Goal: Task Accomplishment & Management: Use online tool/utility

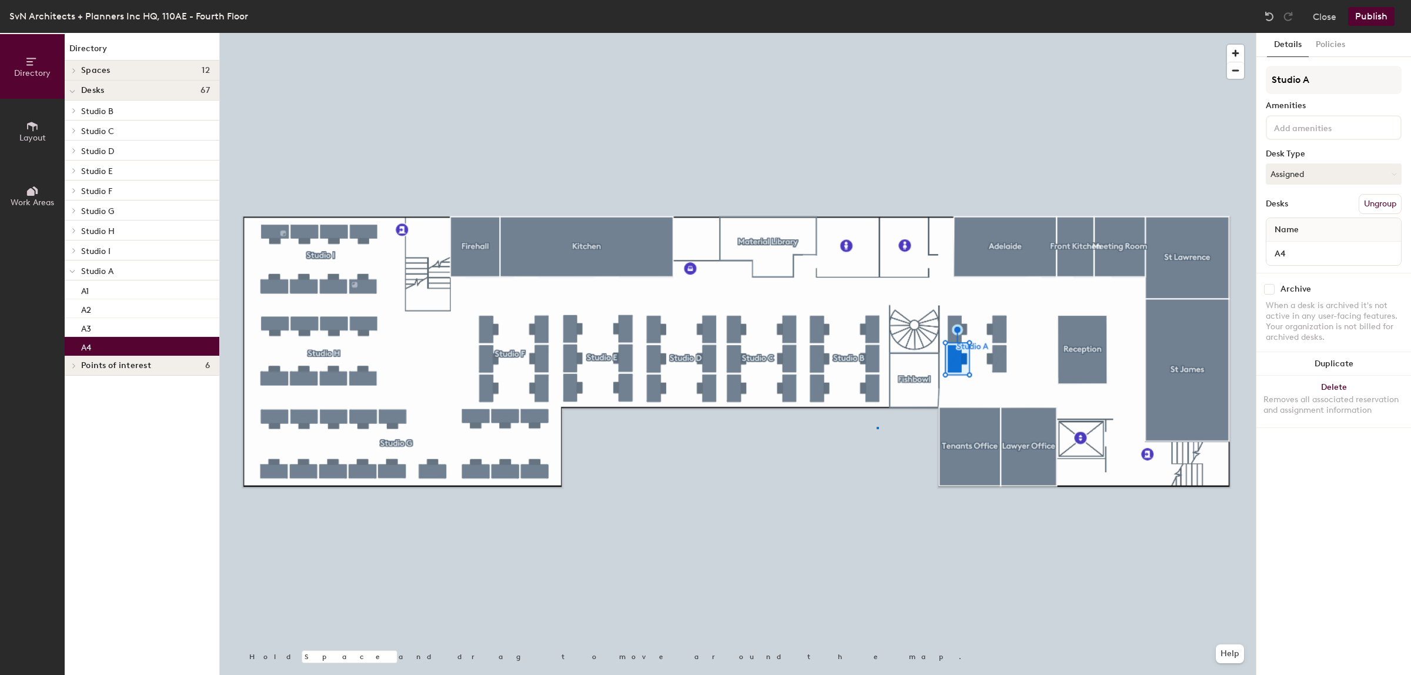
click at [877, 33] on div at bounding box center [738, 33] width 1036 height 0
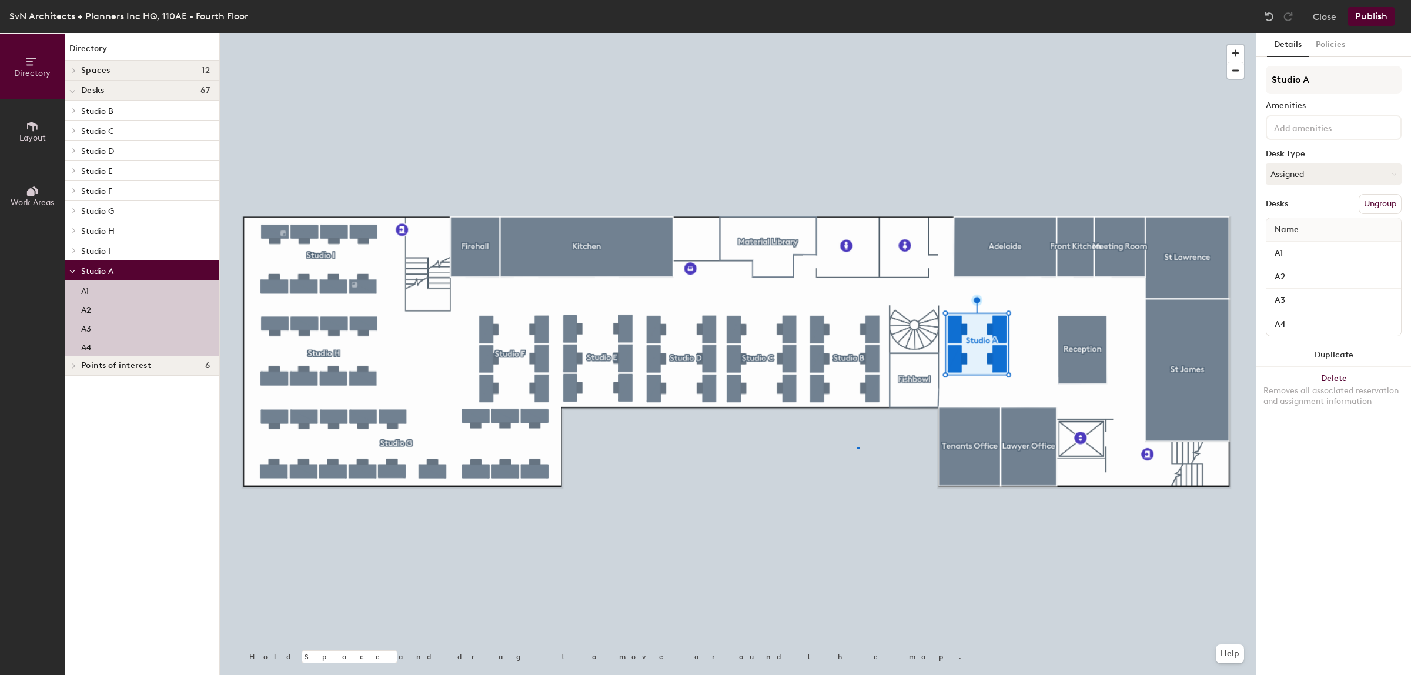
click at [857, 33] on div at bounding box center [738, 33] width 1036 height 0
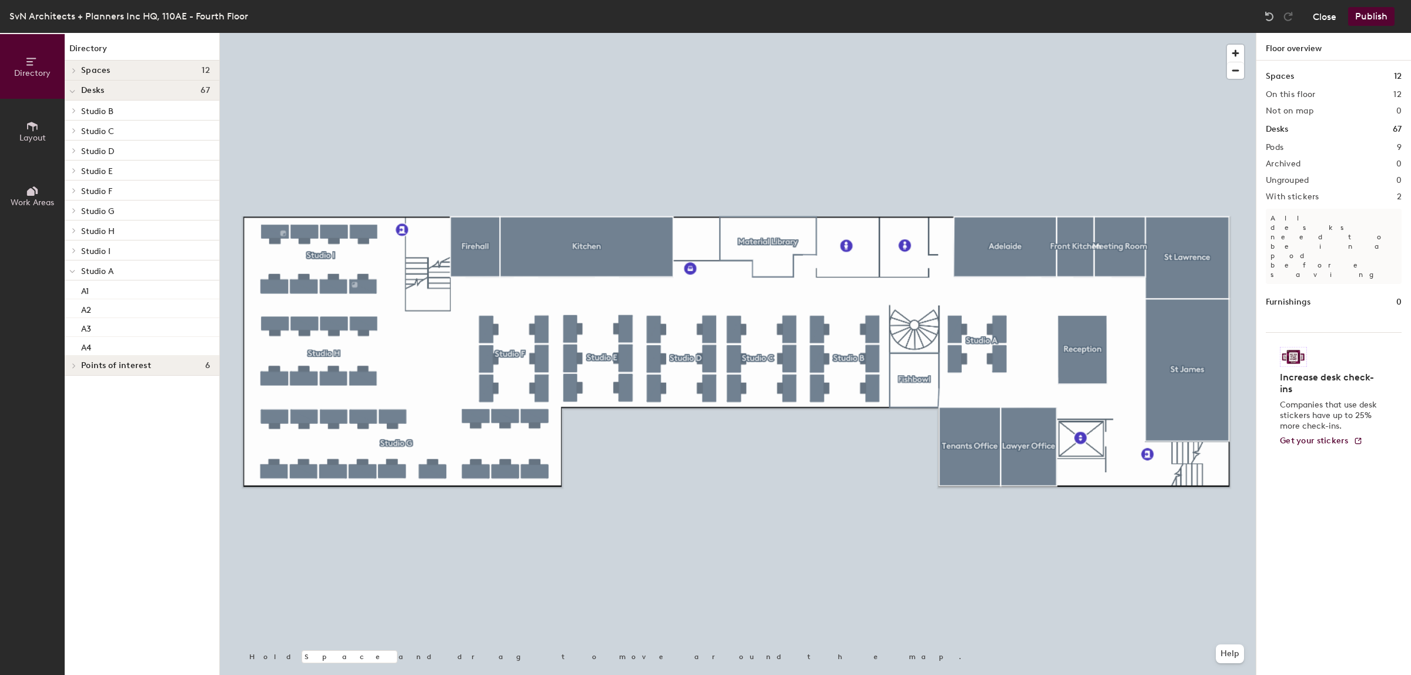
click at [1328, 13] on button "Close" at bounding box center [1325, 16] width 24 height 19
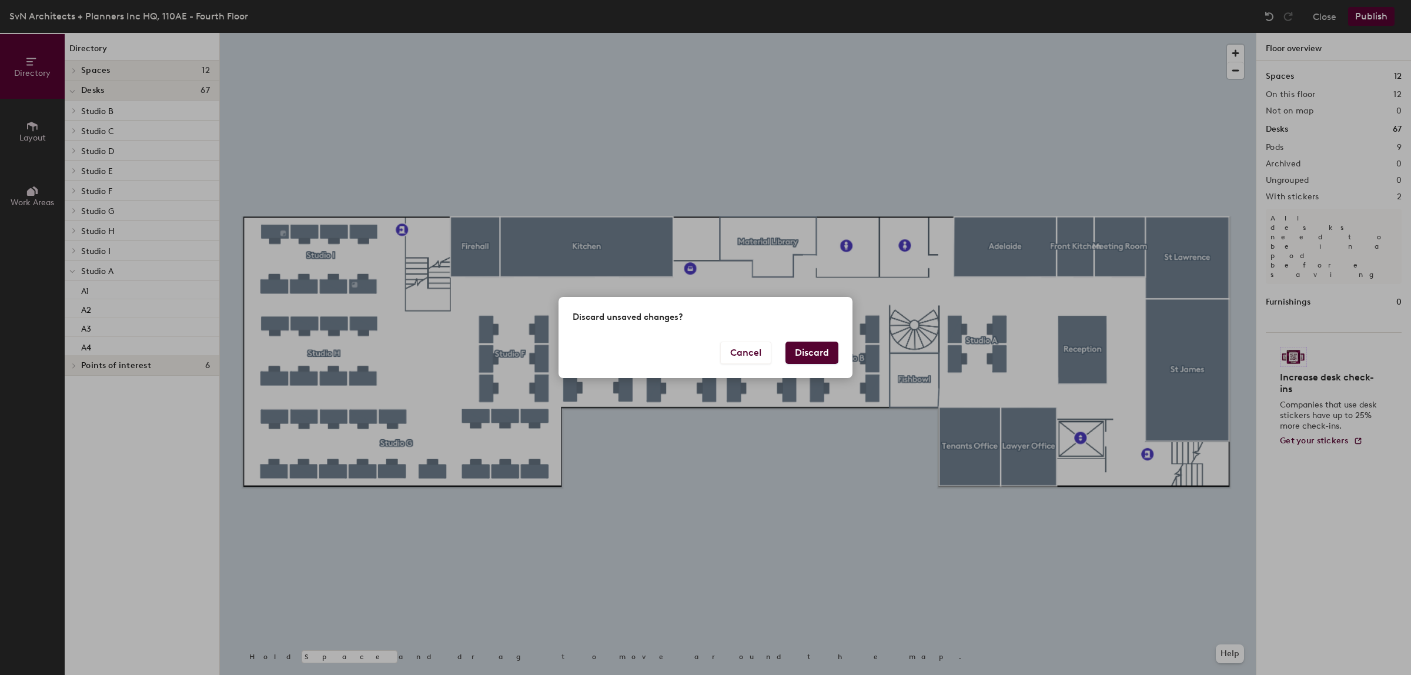
click at [828, 350] on button "Discard" at bounding box center [812, 353] width 53 height 22
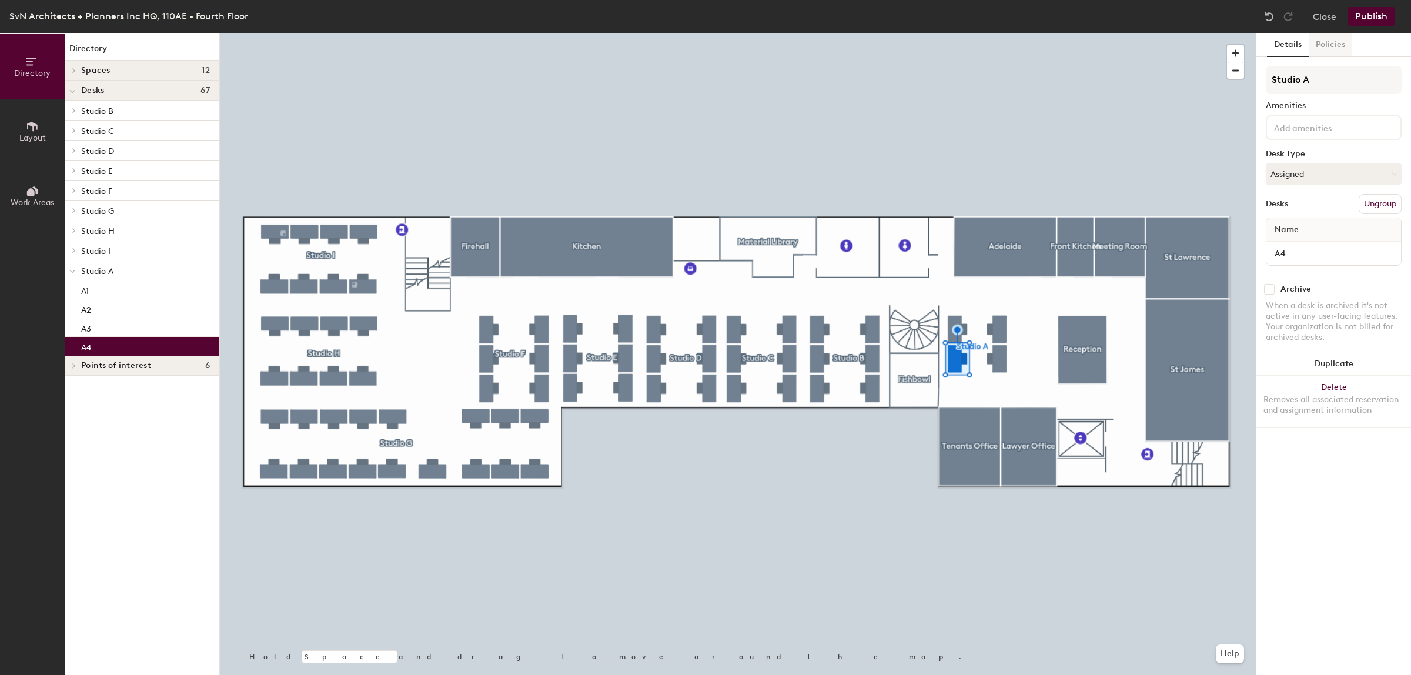
click at [1336, 46] on button "Policies" at bounding box center [1331, 45] width 44 height 24
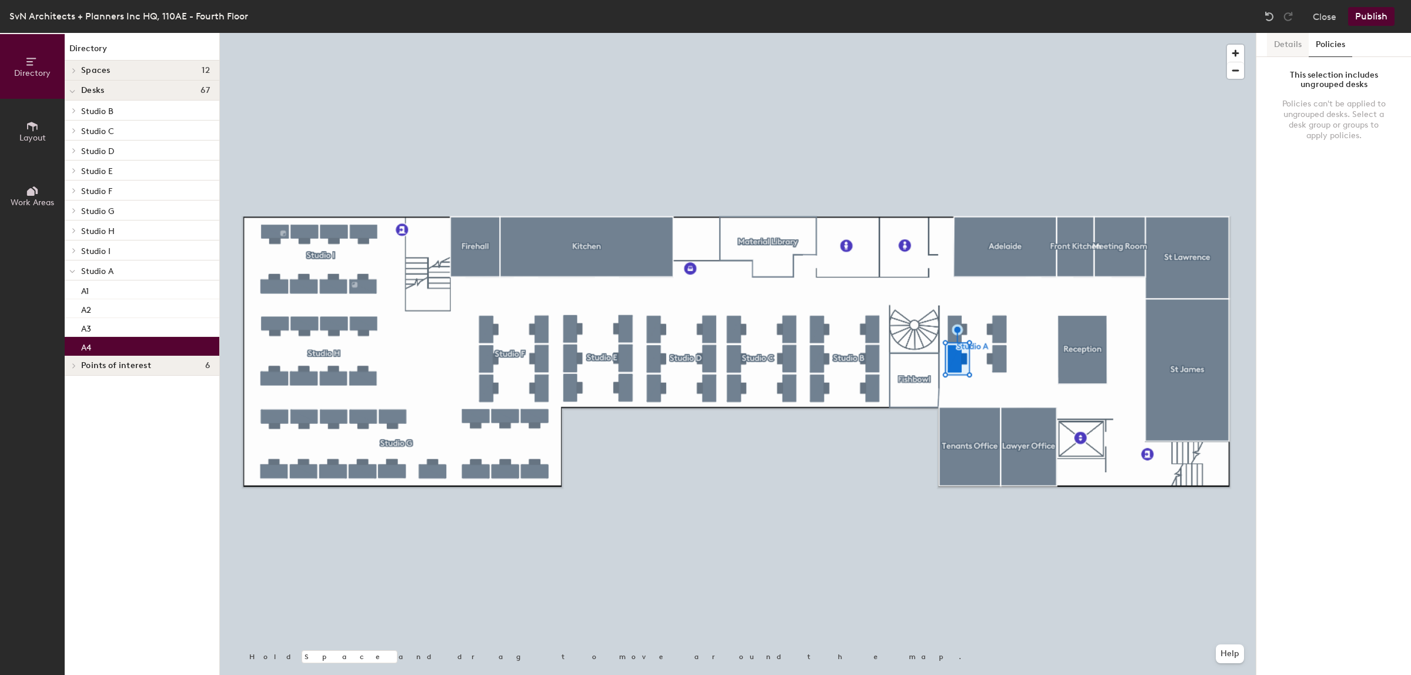
click at [1291, 40] on button "Details" at bounding box center [1288, 45] width 42 height 24
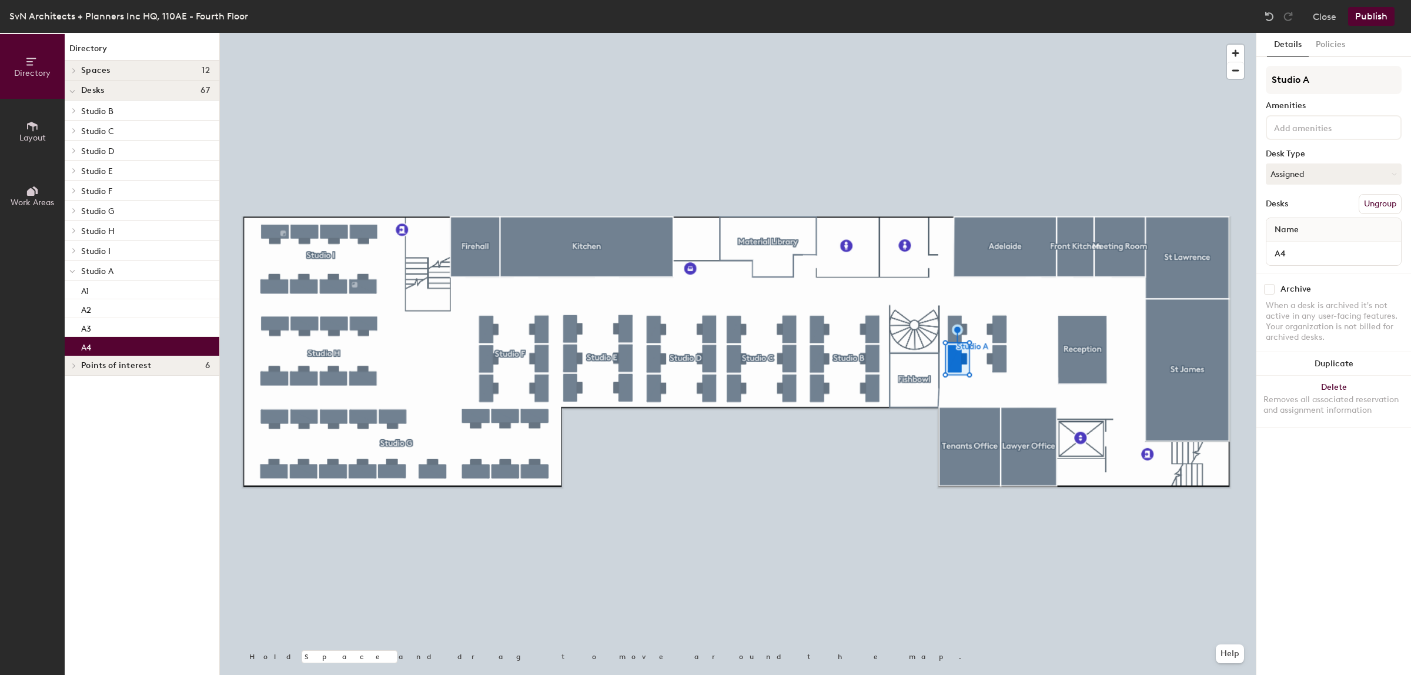
click at [849, 33] on div at bounding box center [738, 33] width 1036 height 0
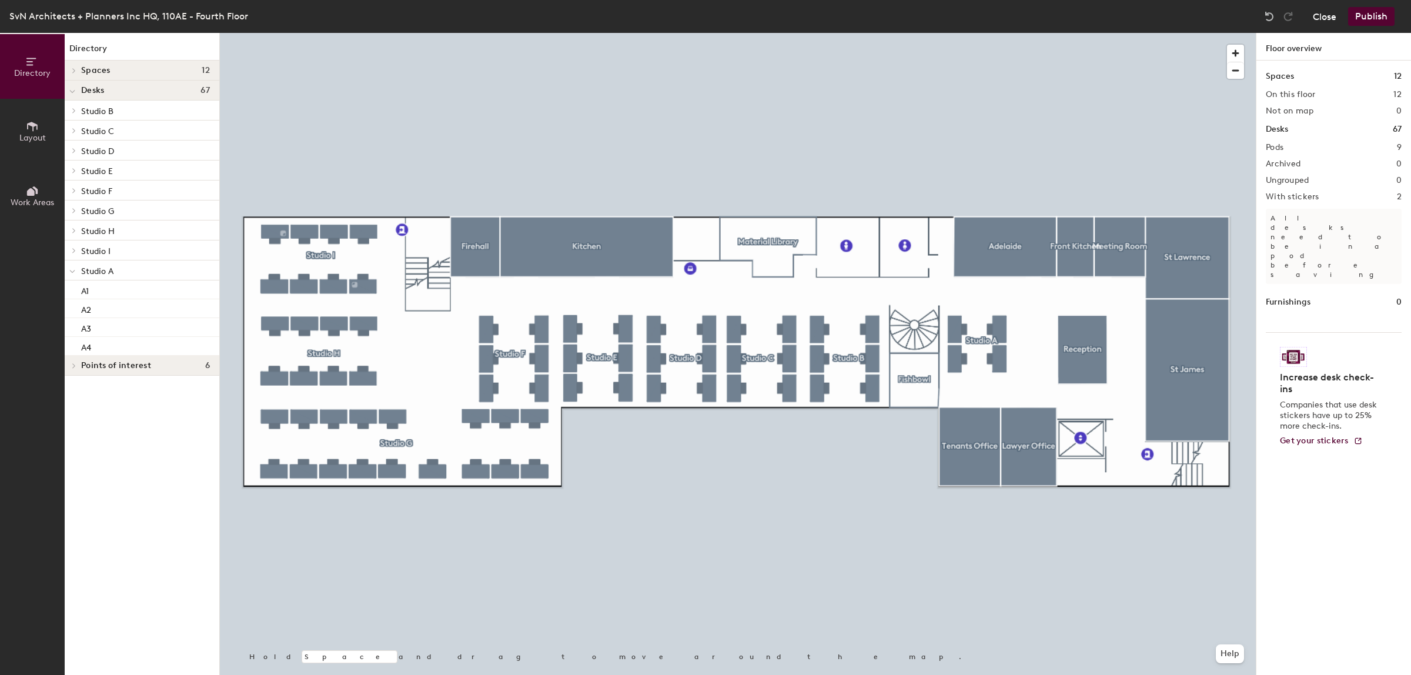
click at [1325, 14] on button "Close" at bounding box center [1325, 16] width 24 height 19
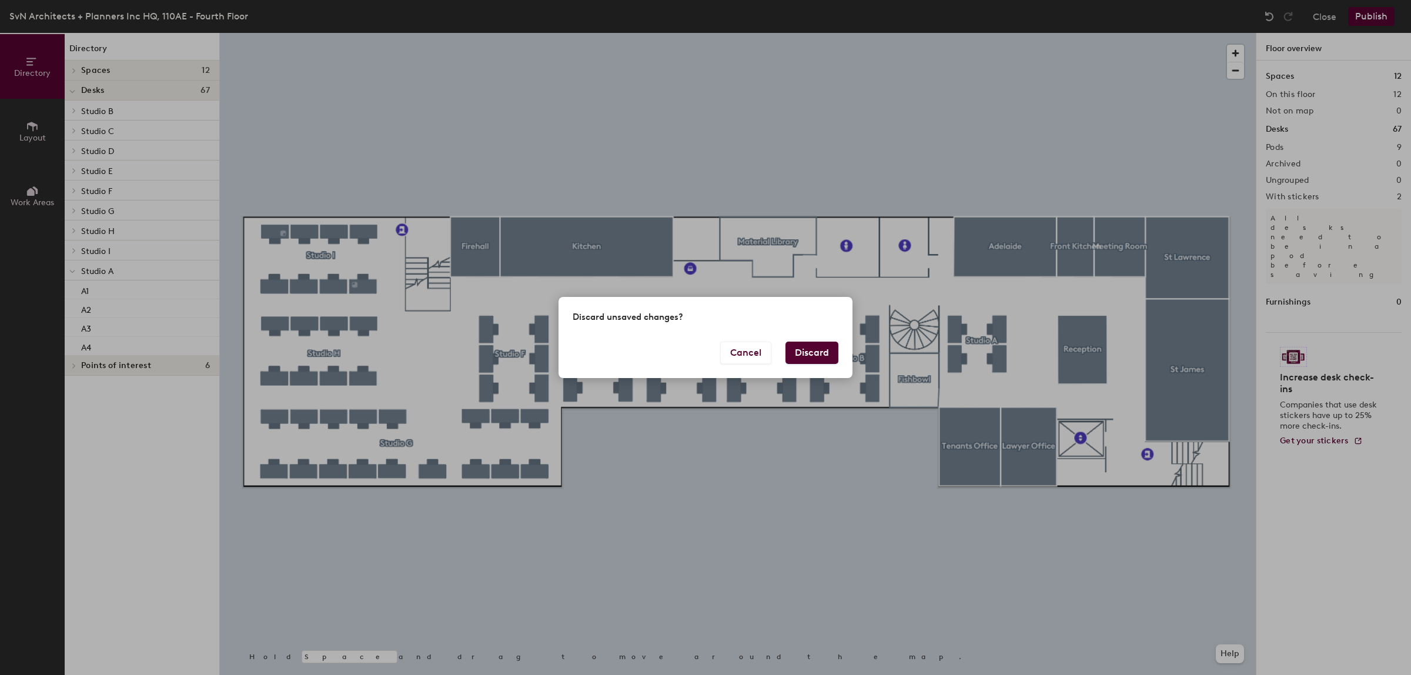
click at [813, 352] on button "Discard" at bounding box center [812, 353] width 53 height 22
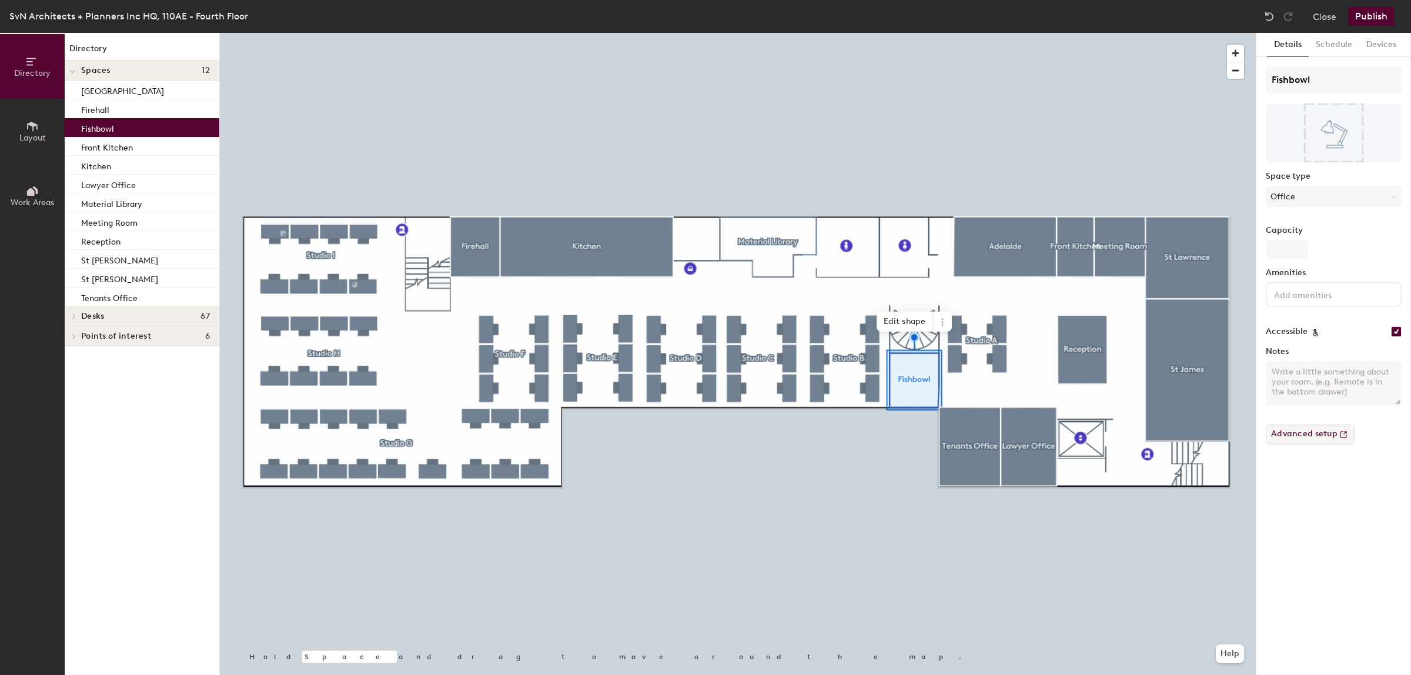
click at [1307, 436] on button "Advanced setup" at bounding box center [1310, 435] width 89 height 20
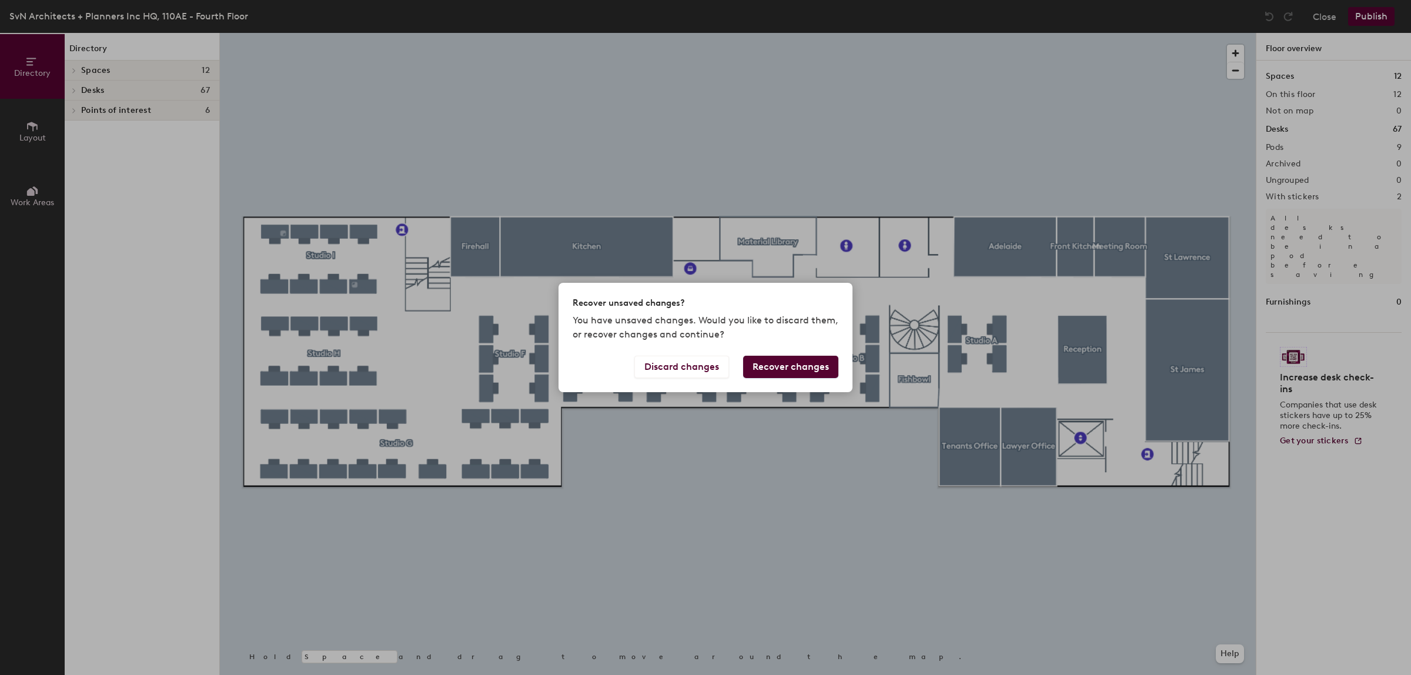
click at [796, 362] on button "Recover changes" at bounding box center [790, 367] width 95 height 22
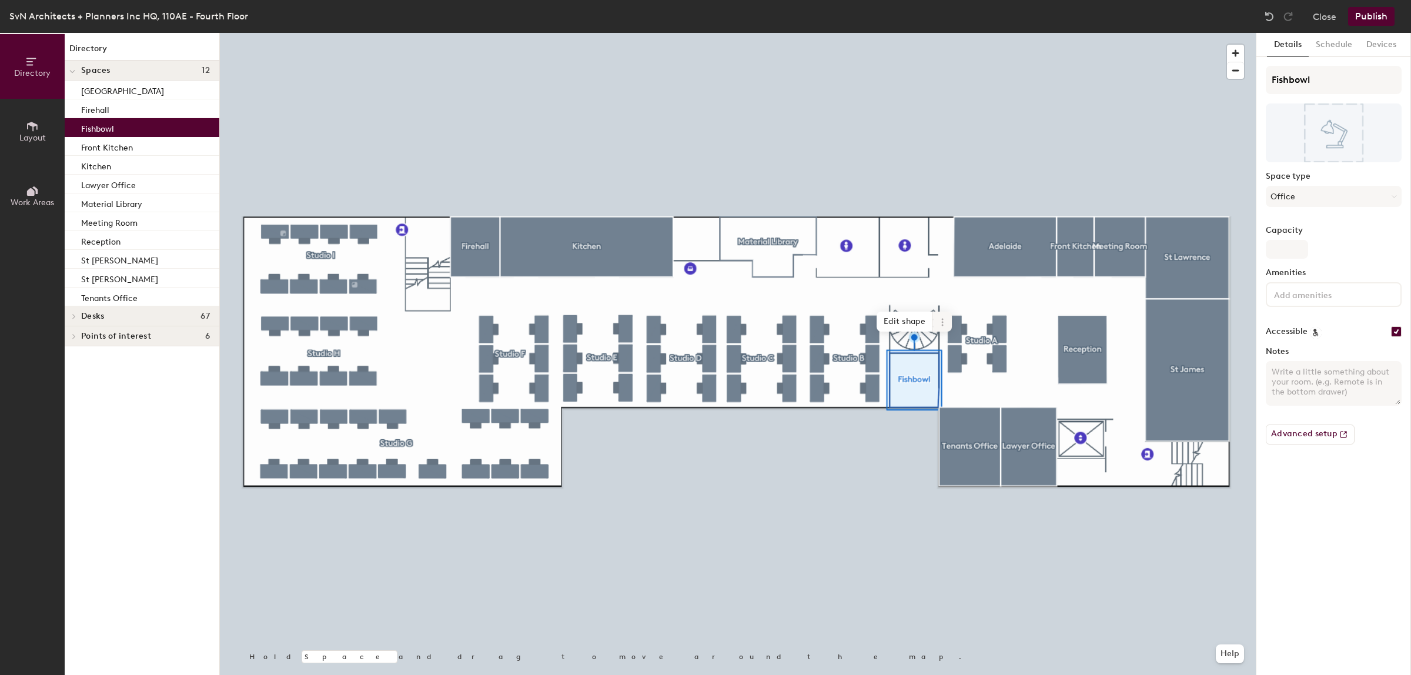
click at [943, 319] on icon at bounding box center [943, 319] width 2 height 2
click at [954, 362] on span "Activate" at bounding box center [985, 369] width 105 height 20
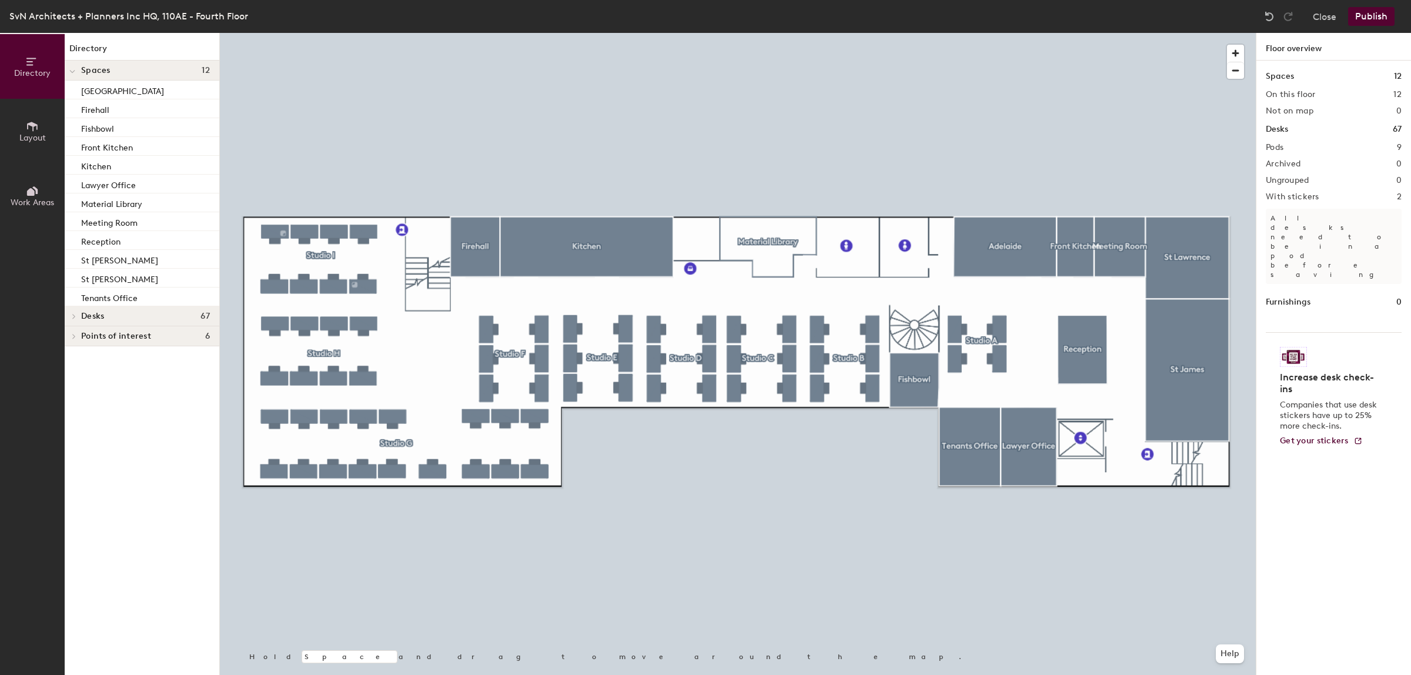
click at [1359, 19] on button "Publish" at bounding box center [1371, 16] width 46 height 19
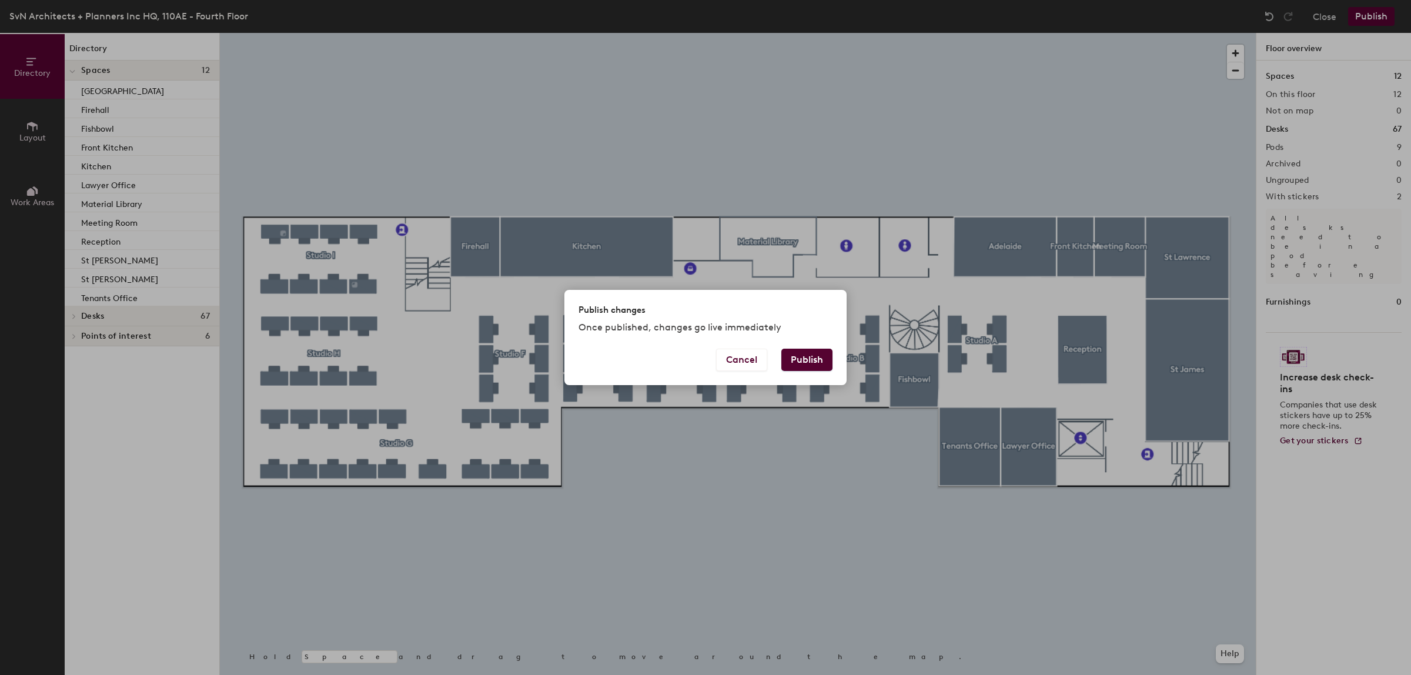
click at [806, 356] on button "Publish" at bounding box center [807, 360] width 51 height 22
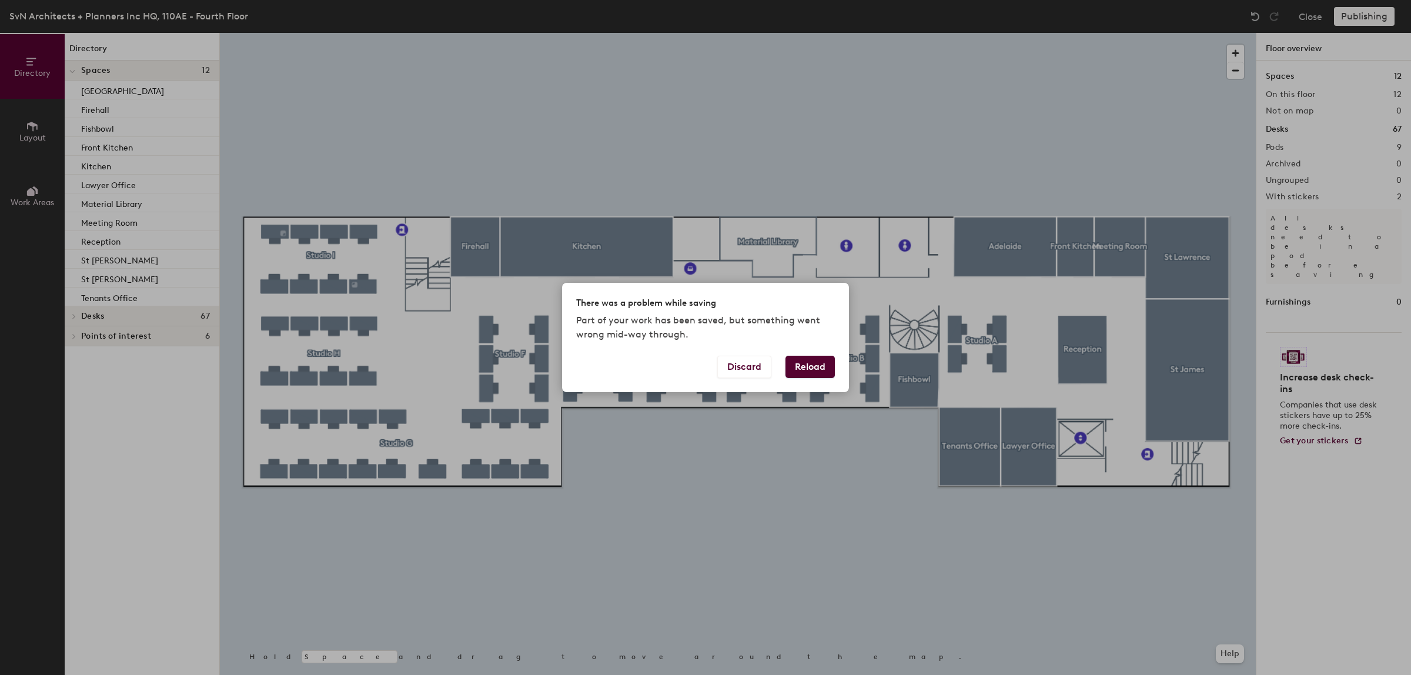
click at [806, 363] on button "Reload" at bounding box center [810, 367] width 49 height 22
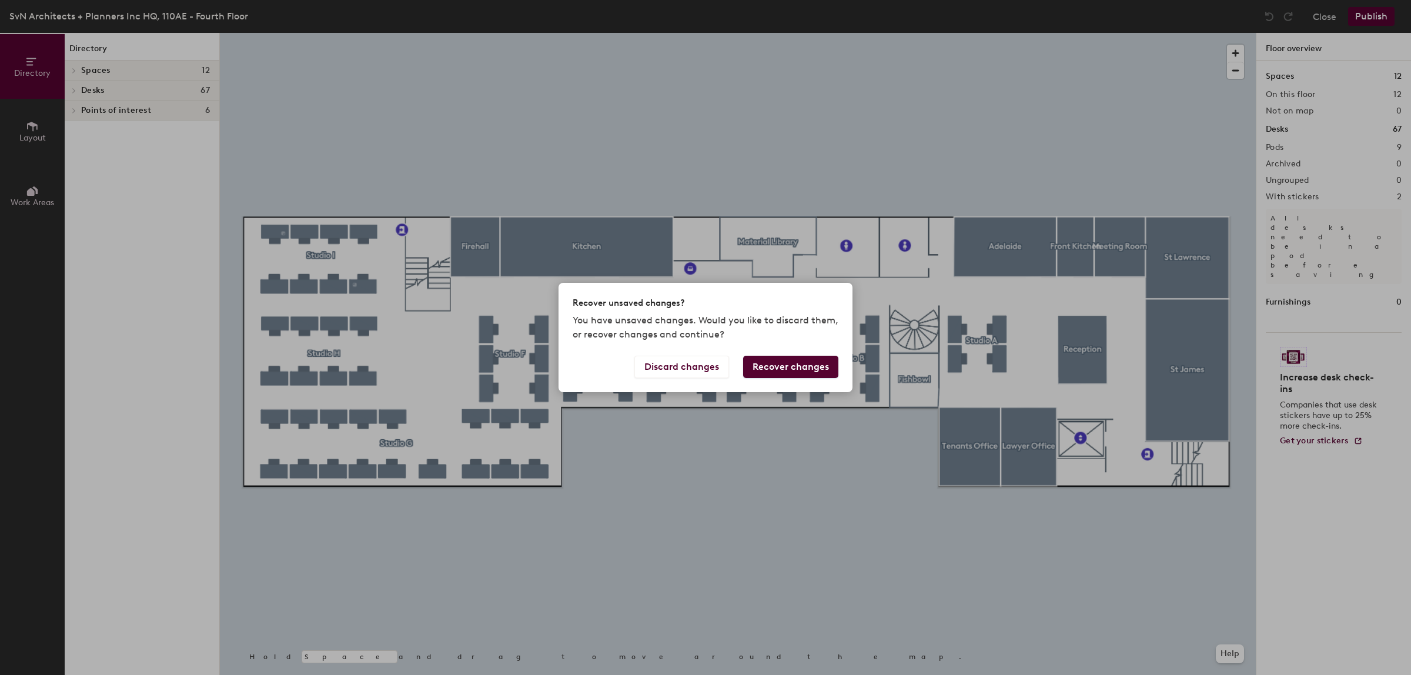
click at [806, 363] on button "Recover changes" at bounding box center [790, 367] width 95 height 22
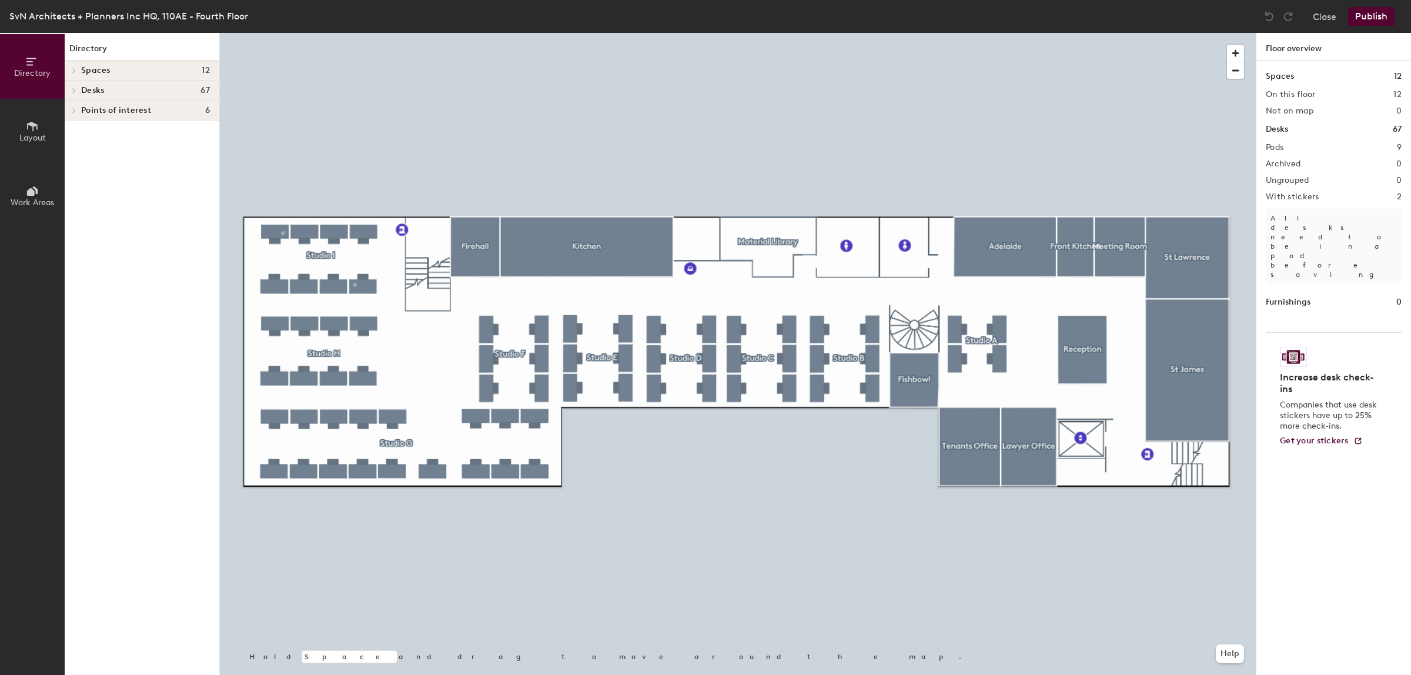
click at [1383, 10] on button "Publish" at bounding box center [1371, 16] width 46 height 19
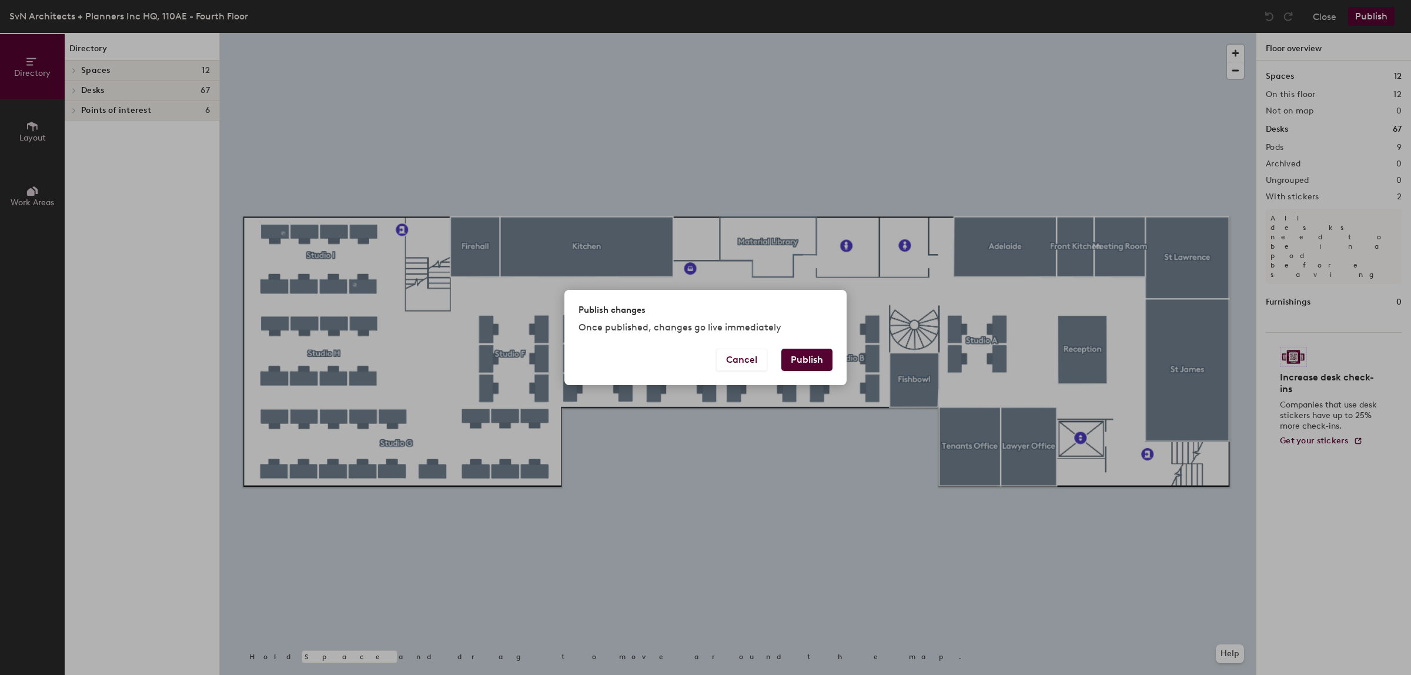
click at [794, 373] on div "Cancel Publish" at bounding box center [706, 367] width 282 height 36
click at [795, 356] on button "Publish" at bounding box center [807, 360] width 51 height 22
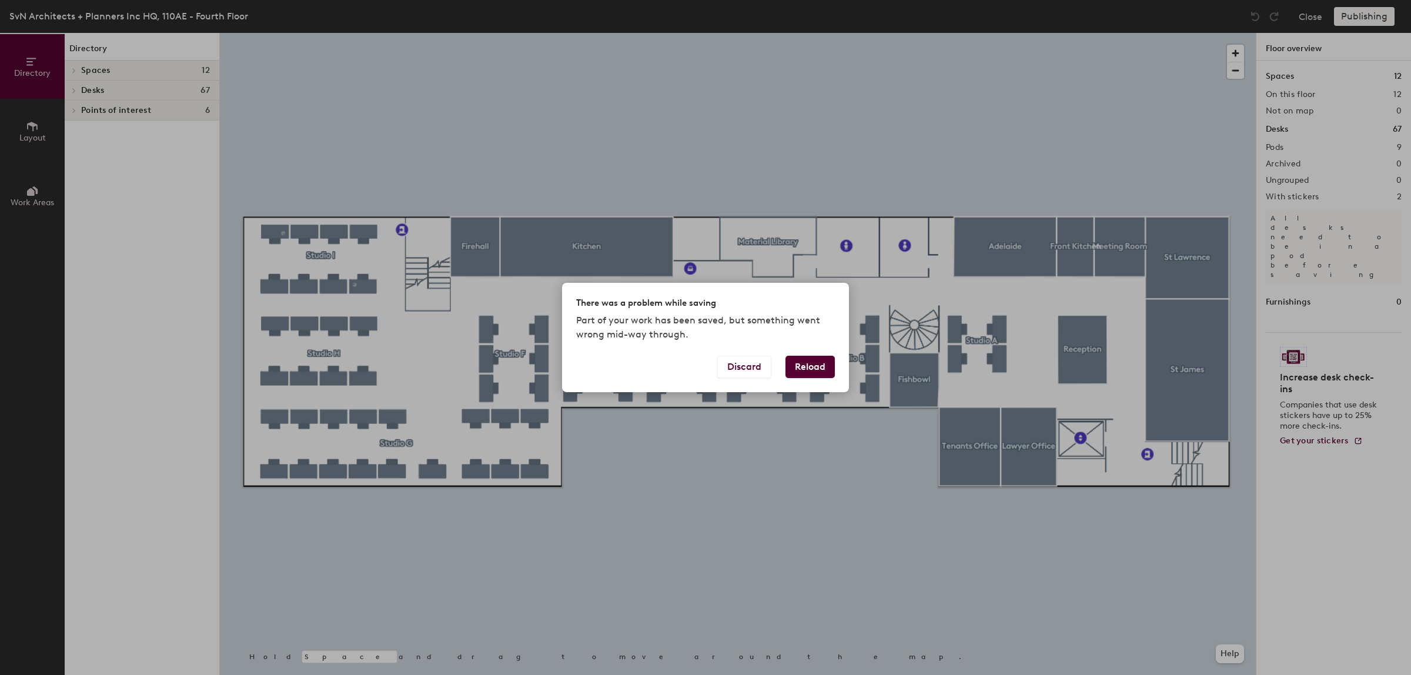
click at [795, 356] on button "Reload" at bounding box center [810, 367] width 49 height 22
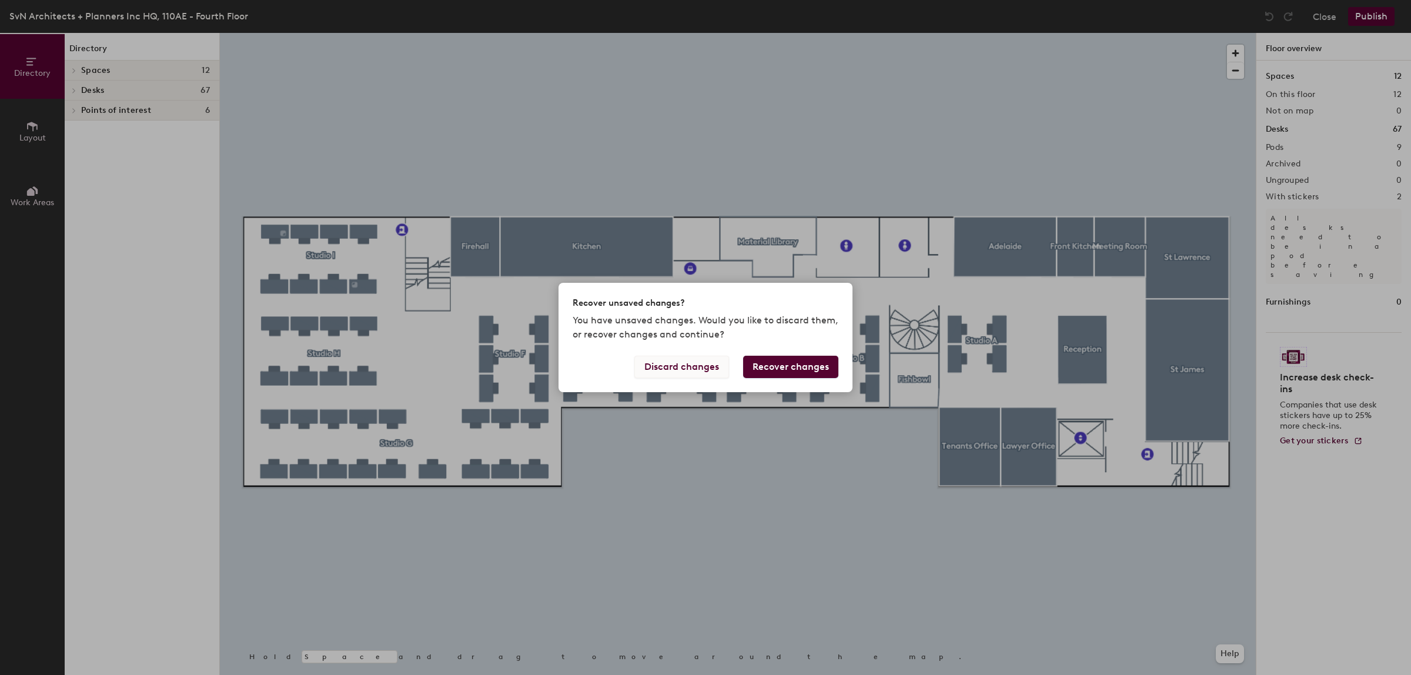
click at [697, 365] on button "Discard changes" at bounding box center [682, 367] width 95 height 22
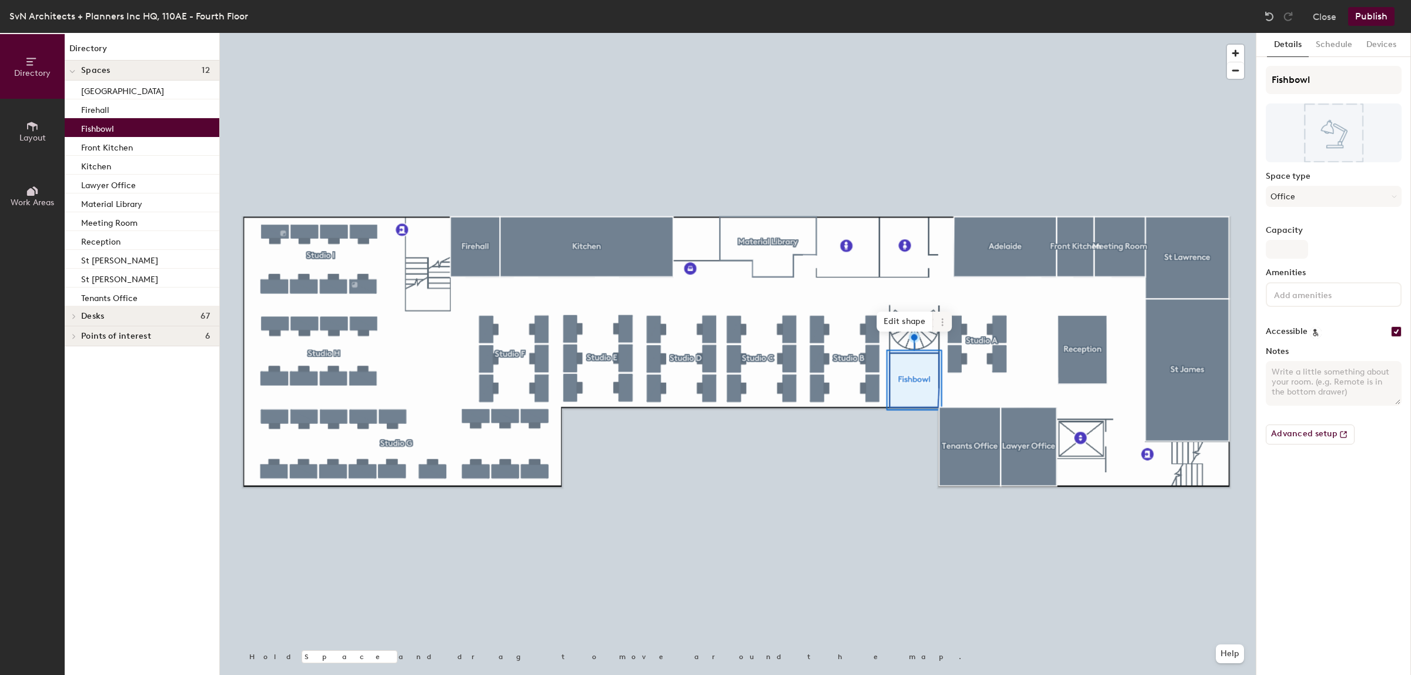
click at [940, 319] on icon at bounding box center [942, 322] width 9 height 9
click at [951, 342] on span "Remove from map" at bounding box center [985, 349] width 105 height 20
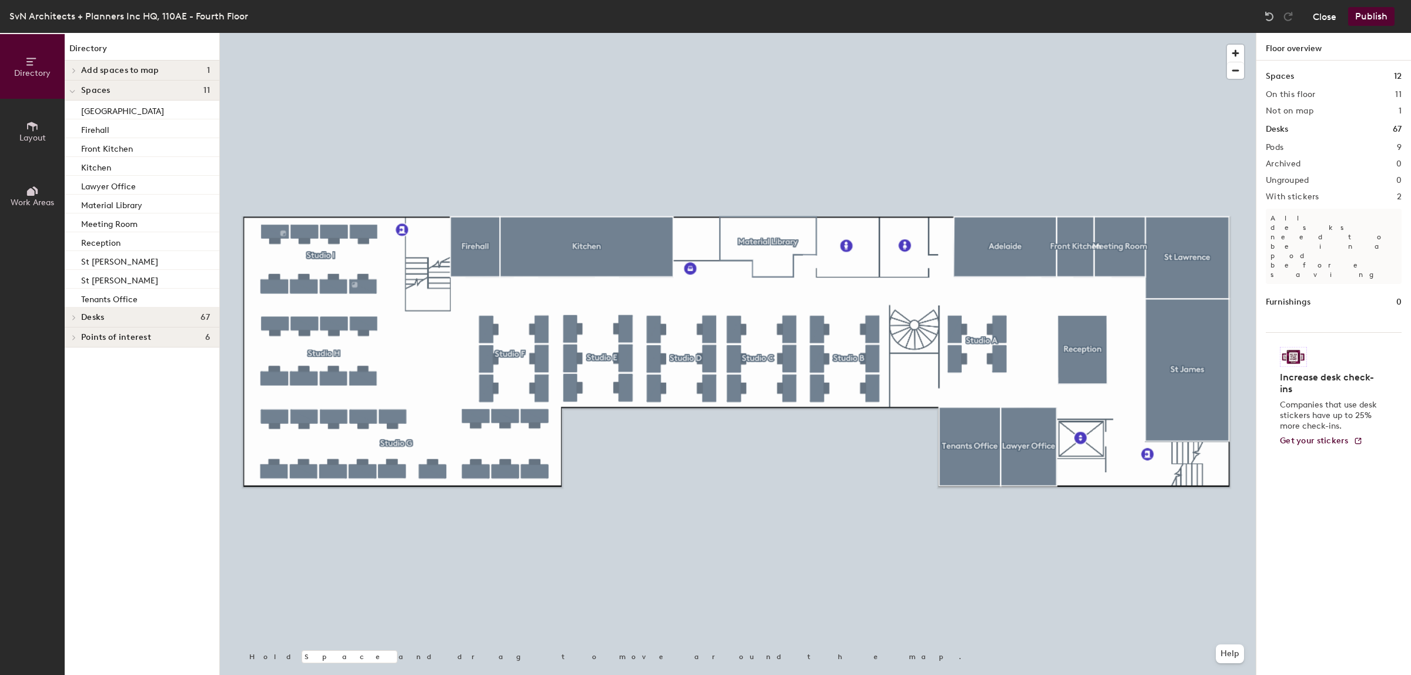
click at [1328, 9] on button "Close" at bounding box center [1325, 16] width 24 height 19
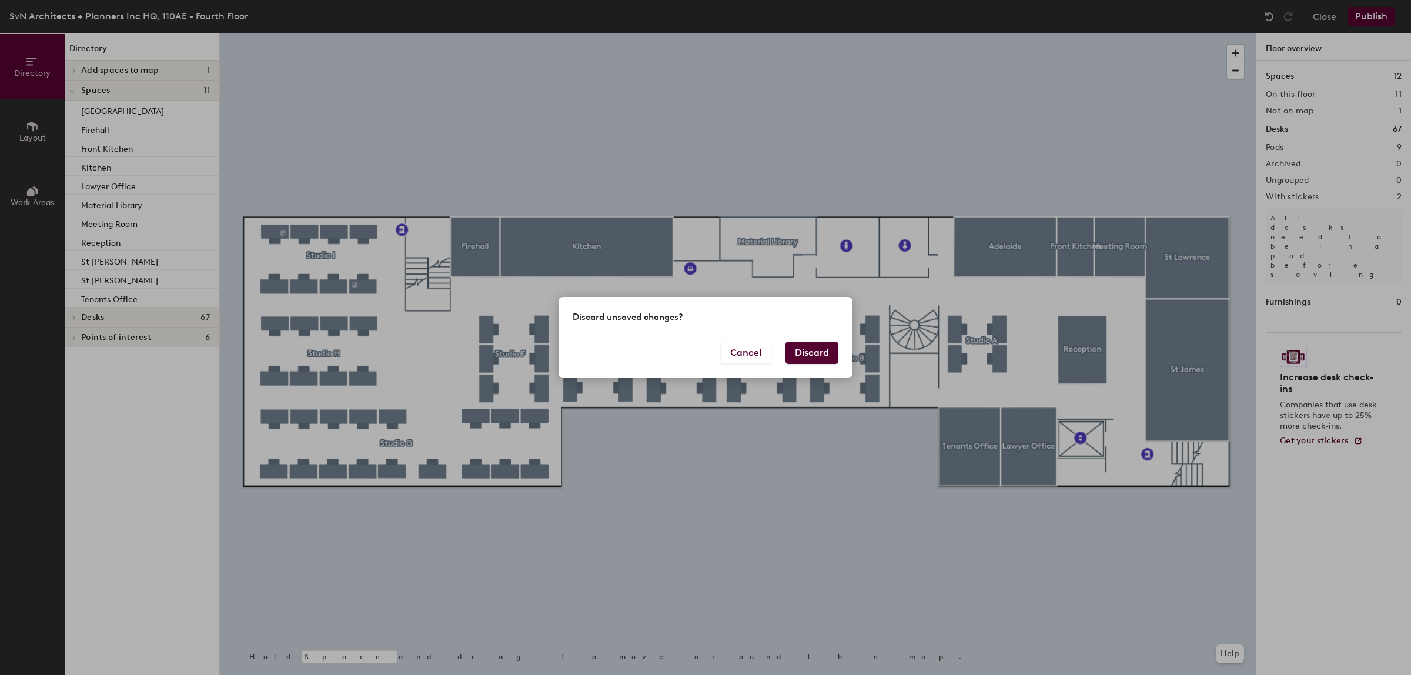
click at [806, 353] on button "Discard" at bounding box center [812, 353] width 53 height 22
